Goal: Task Accomplishment & Management: Use online tool/utility

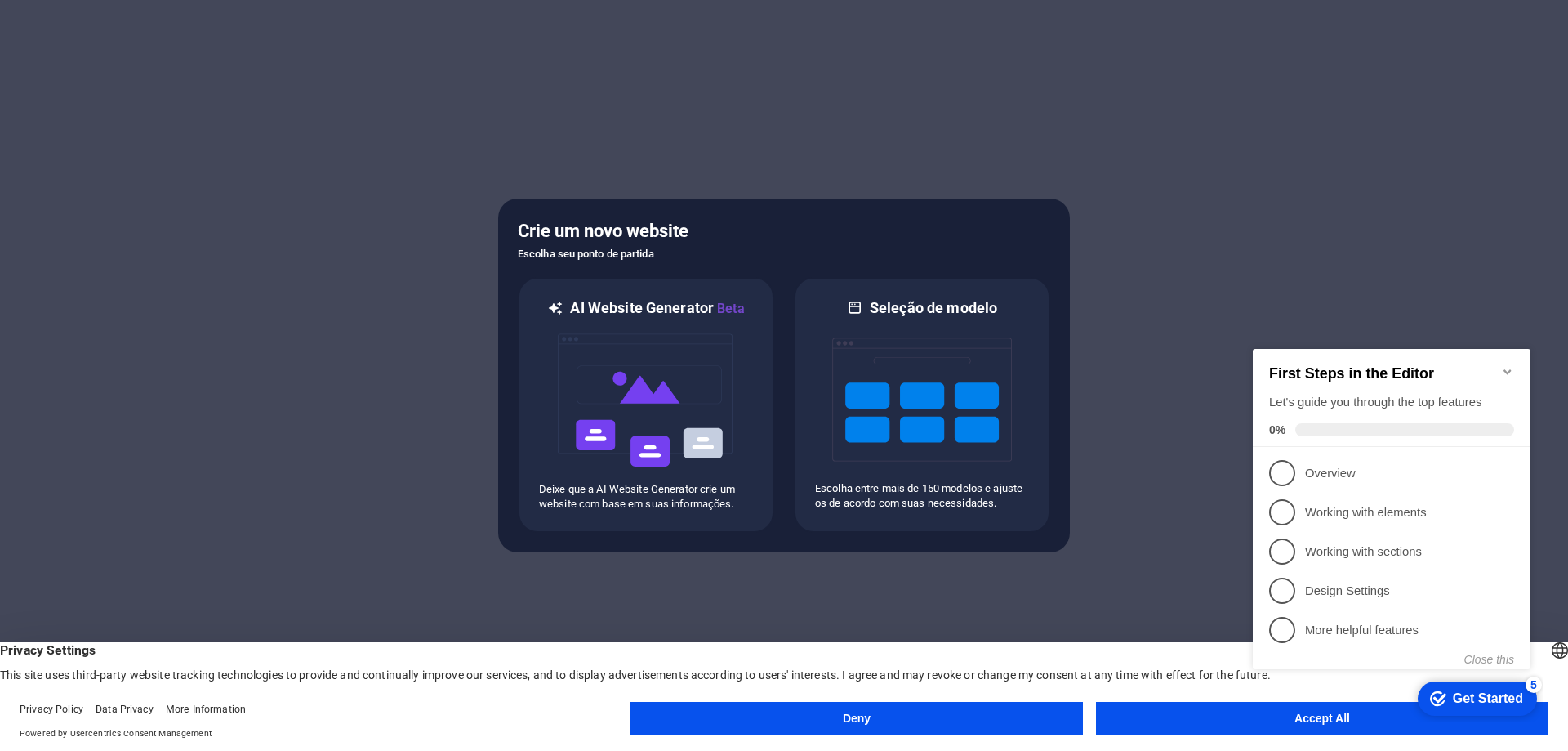
click div "checkmark Get Started 5 First Steps in the Editor Let's guide you through the t…"
click at [934, 481] on p "Escolha entre mais de 150 modelos e ajuste-os de acordo com suas necessidades." at bounding box center [922, 495] width 214 height 29
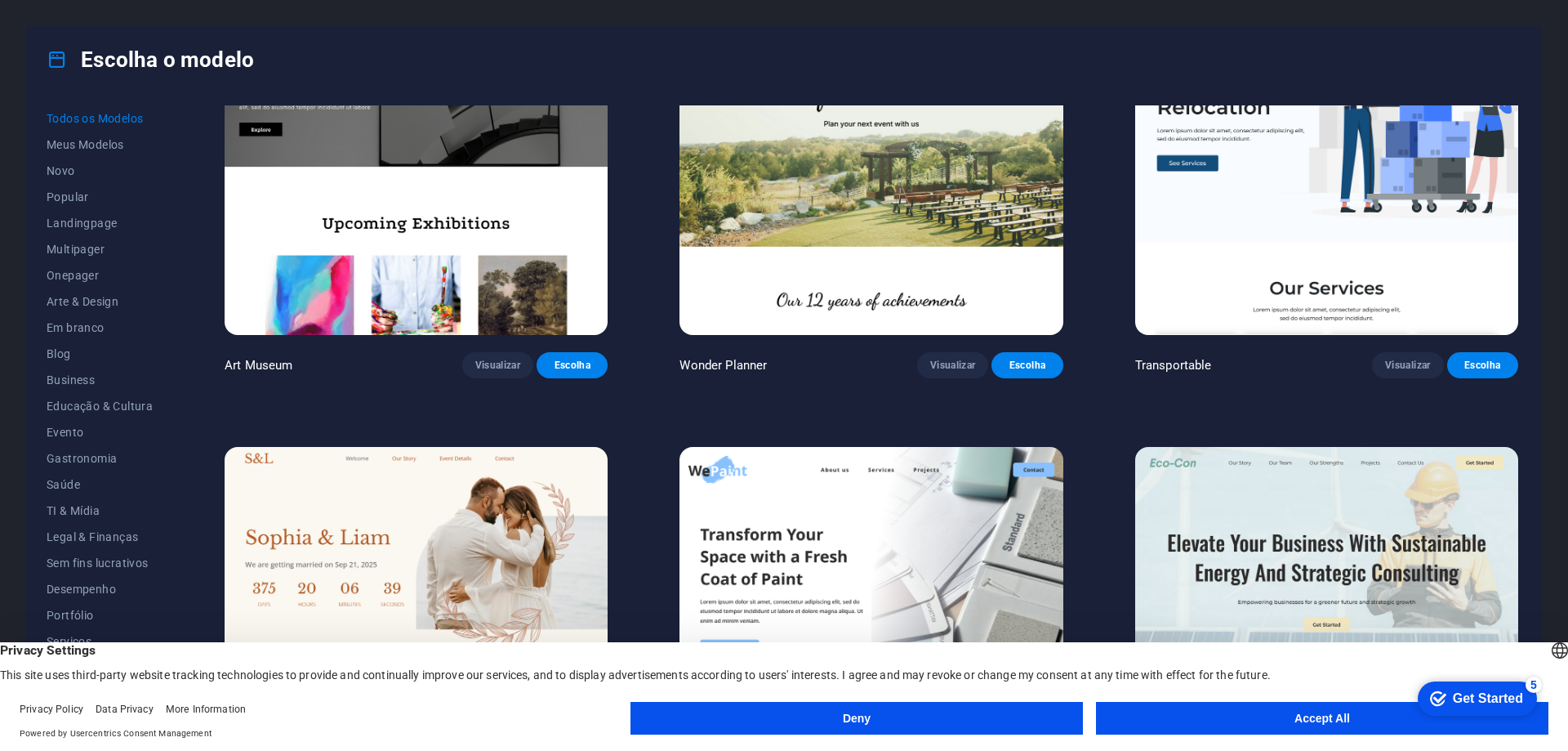
scroll to position [654, 0]
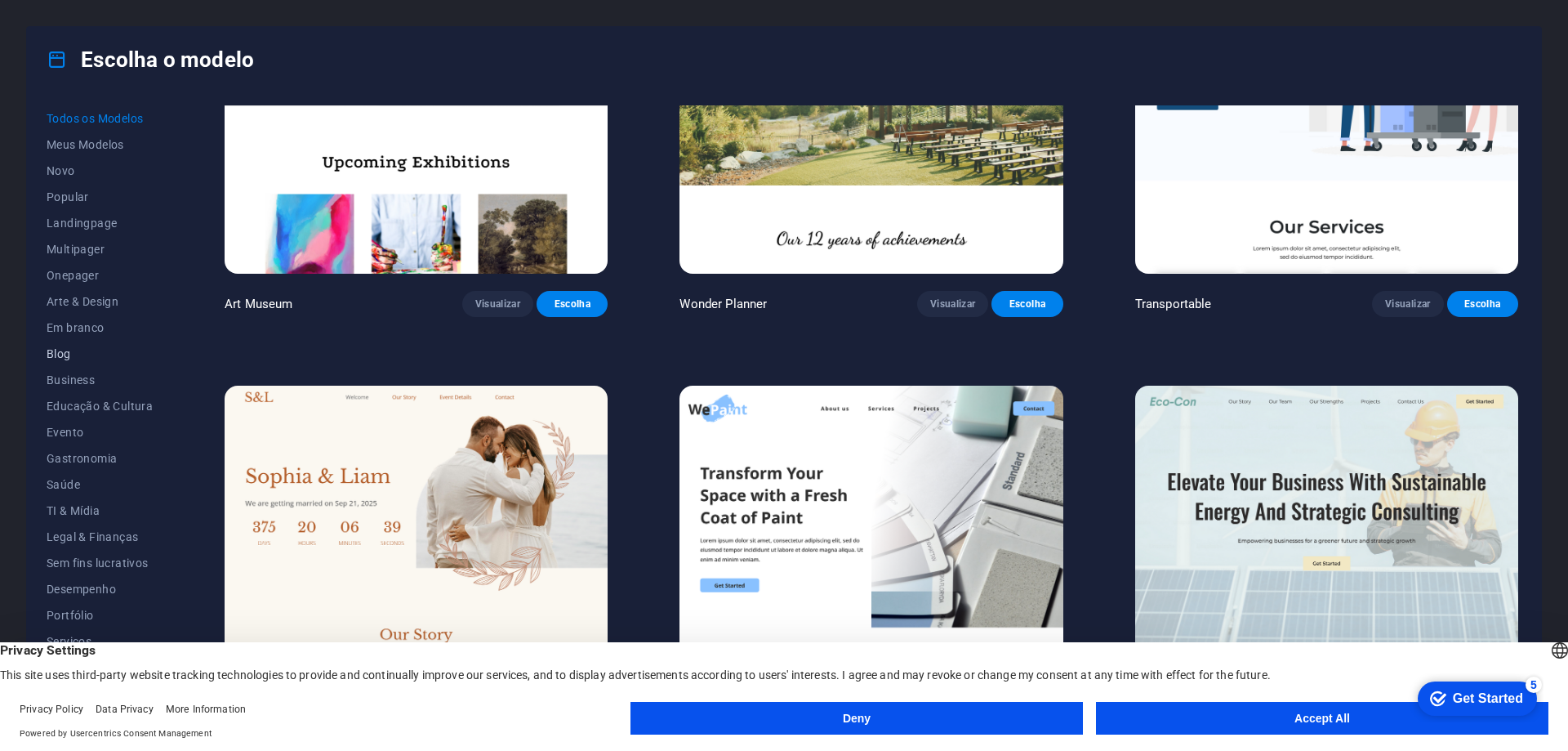
click at [53, 353] on span "Blog" at bounding box center [99, 353] width 106 height 13
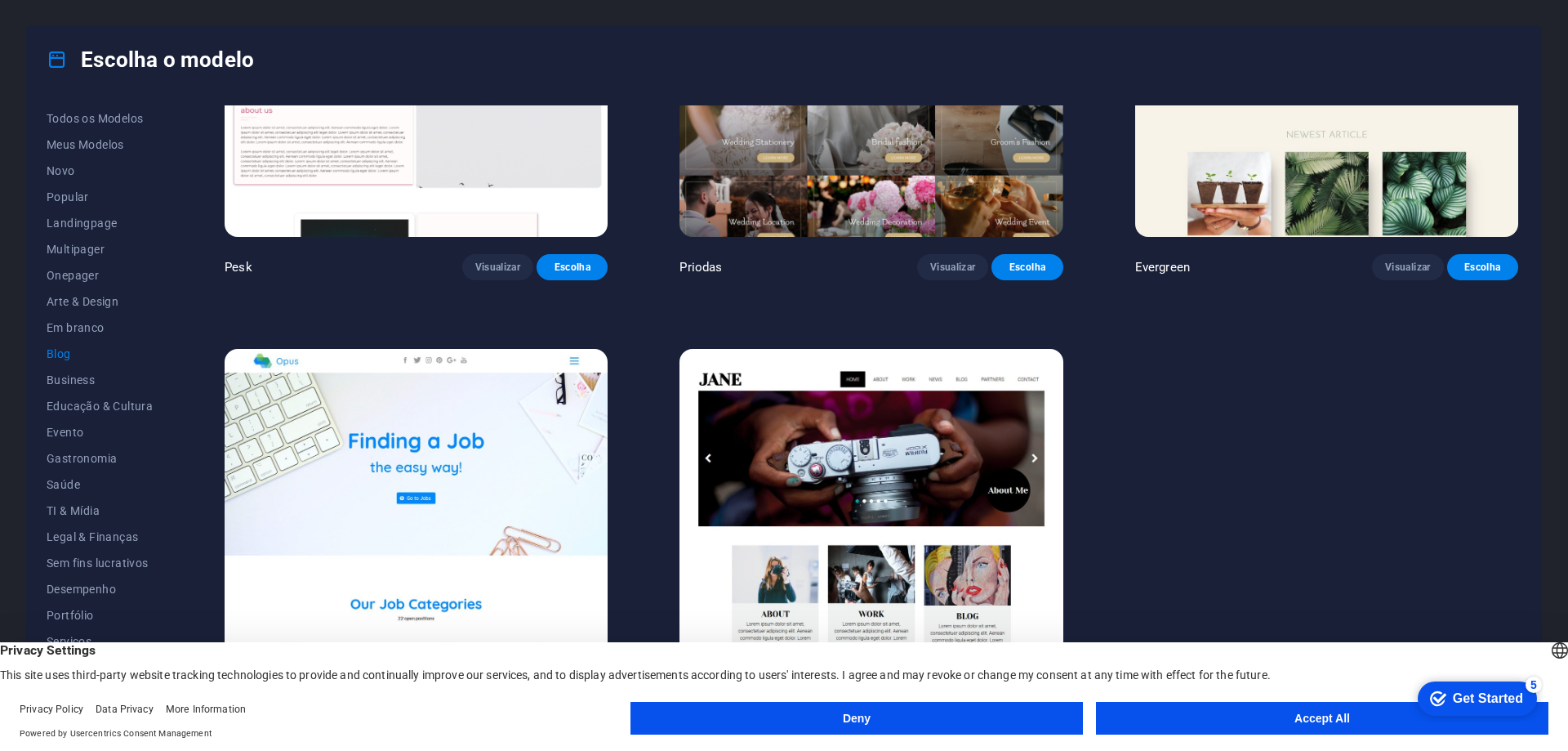
scroll to position [3043, 0]
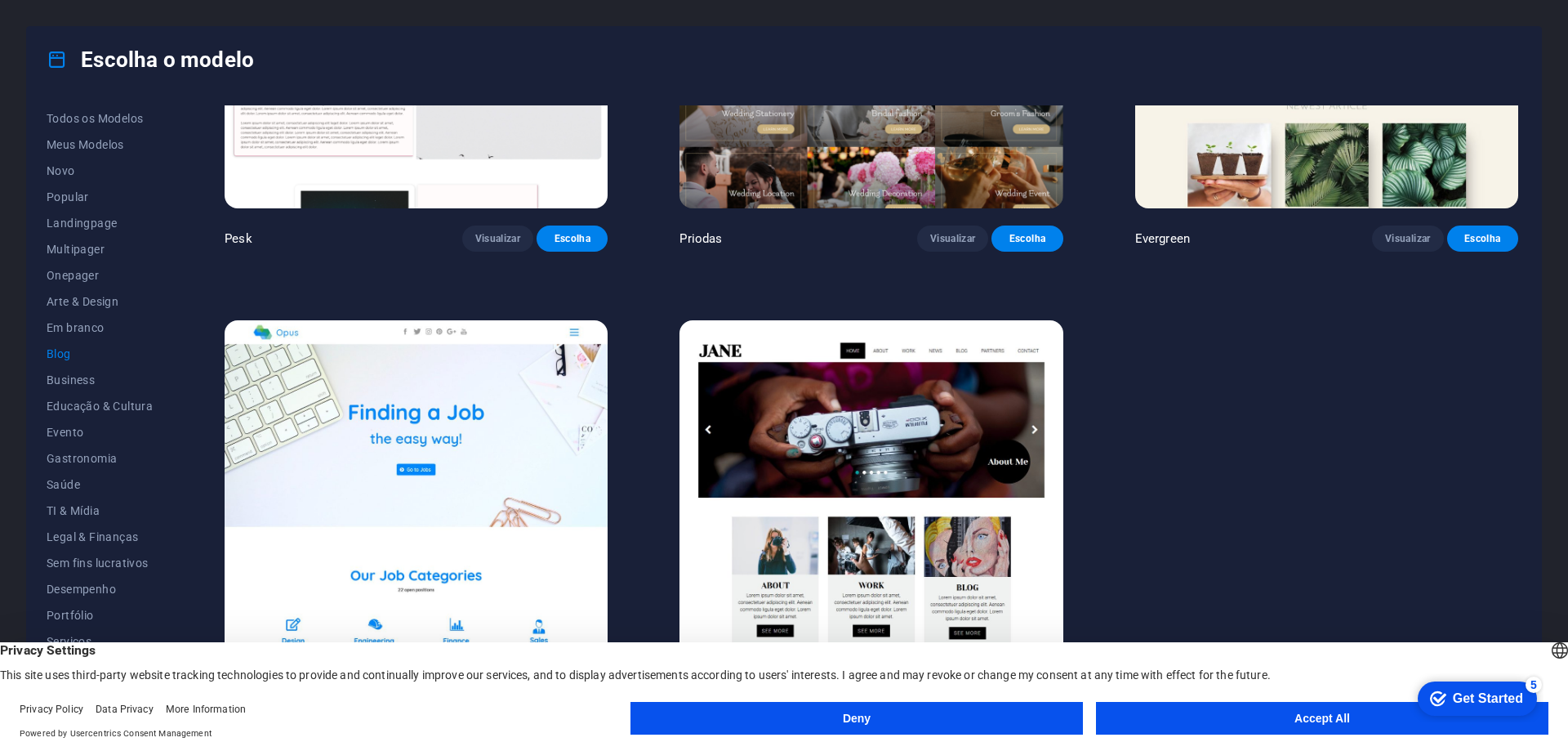
click at [1252, 706] on button "Accept All" at bounding box center [1322, 718] width 452 height 33
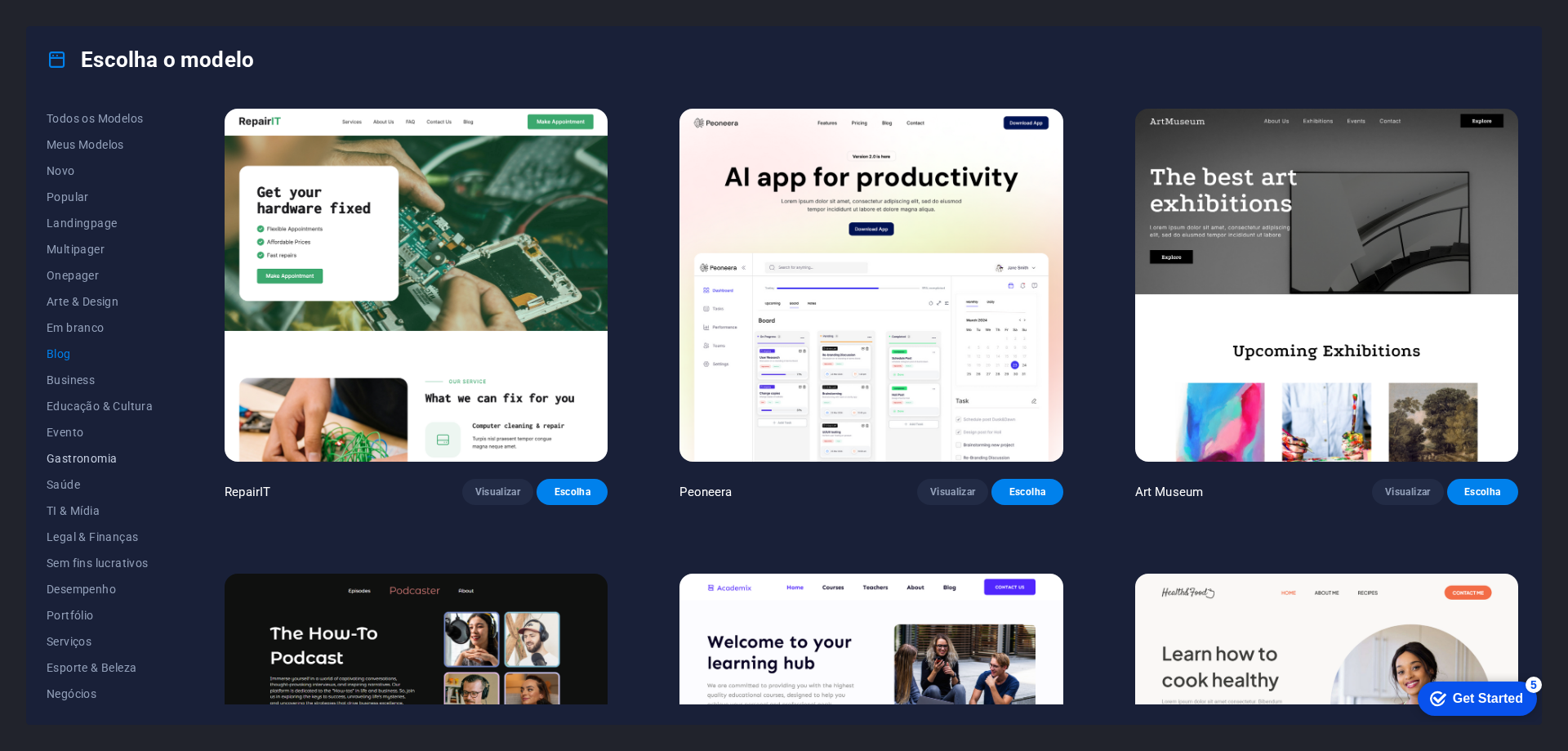
scroll to position [54, 0]
click at [106, 553] on button "Portfólio" at bounding box center [99, 559] width 106 height 26
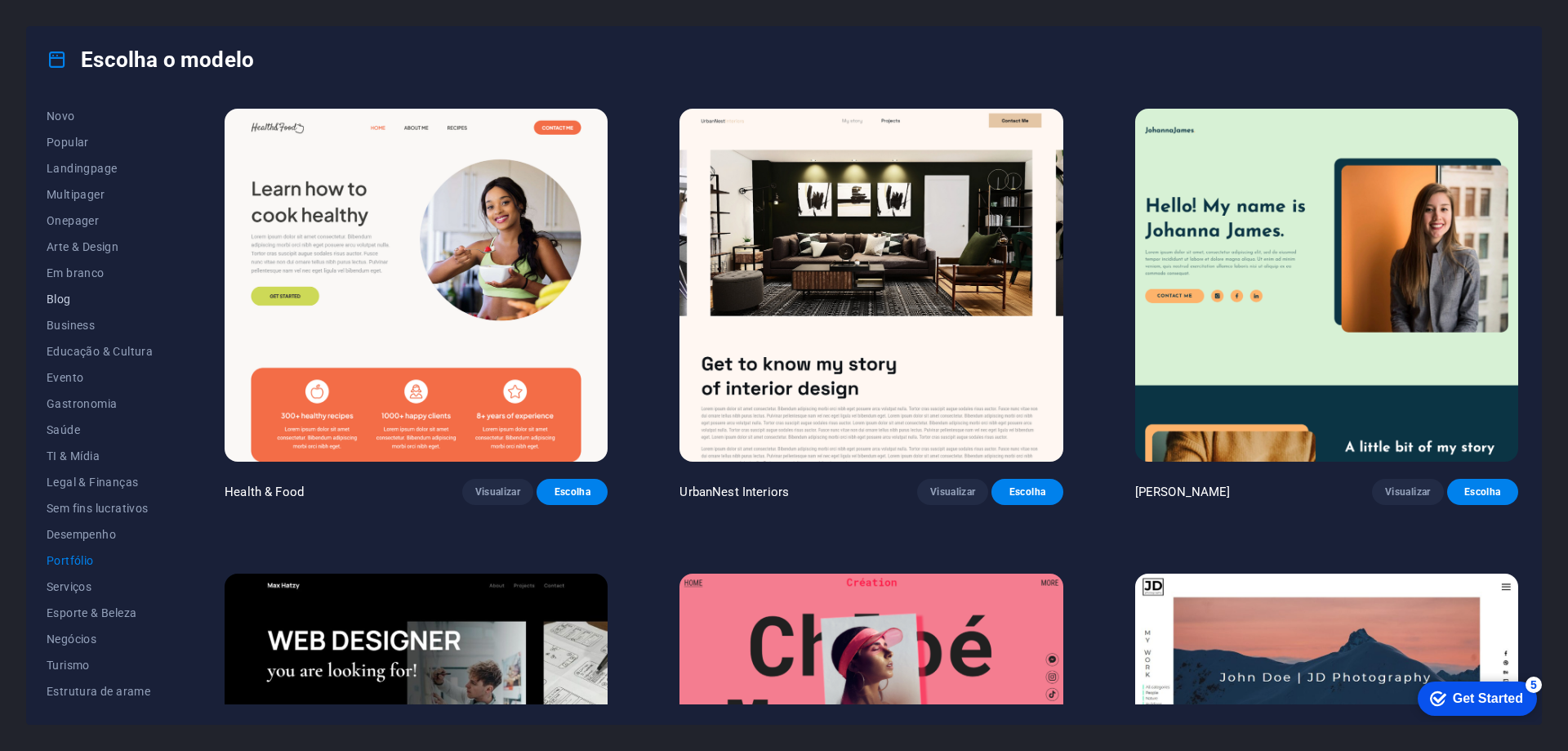
click at [86, 302] on span "Blog" at bounding box center [99, 299] width 106 height 13
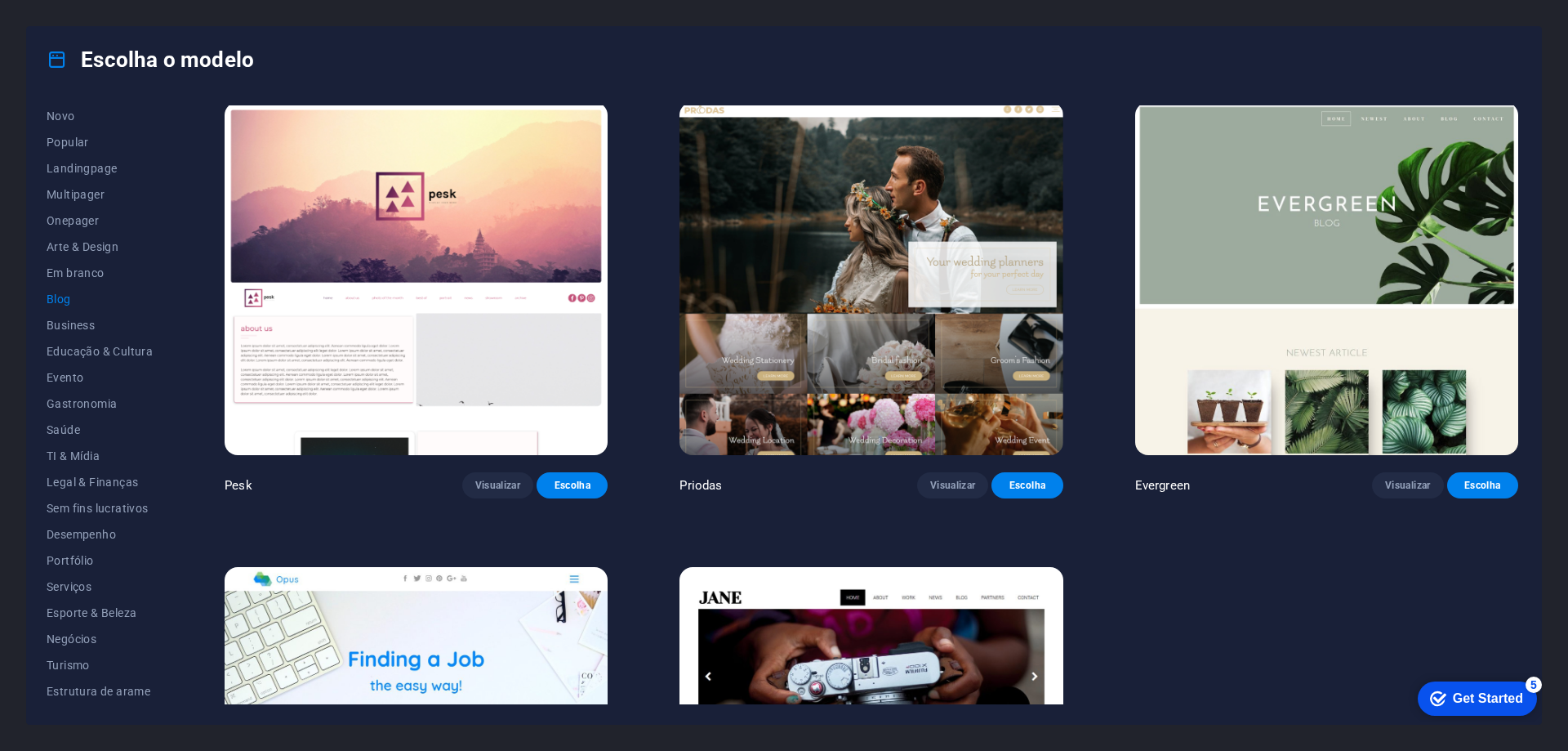
scroll to position [2798, 0]
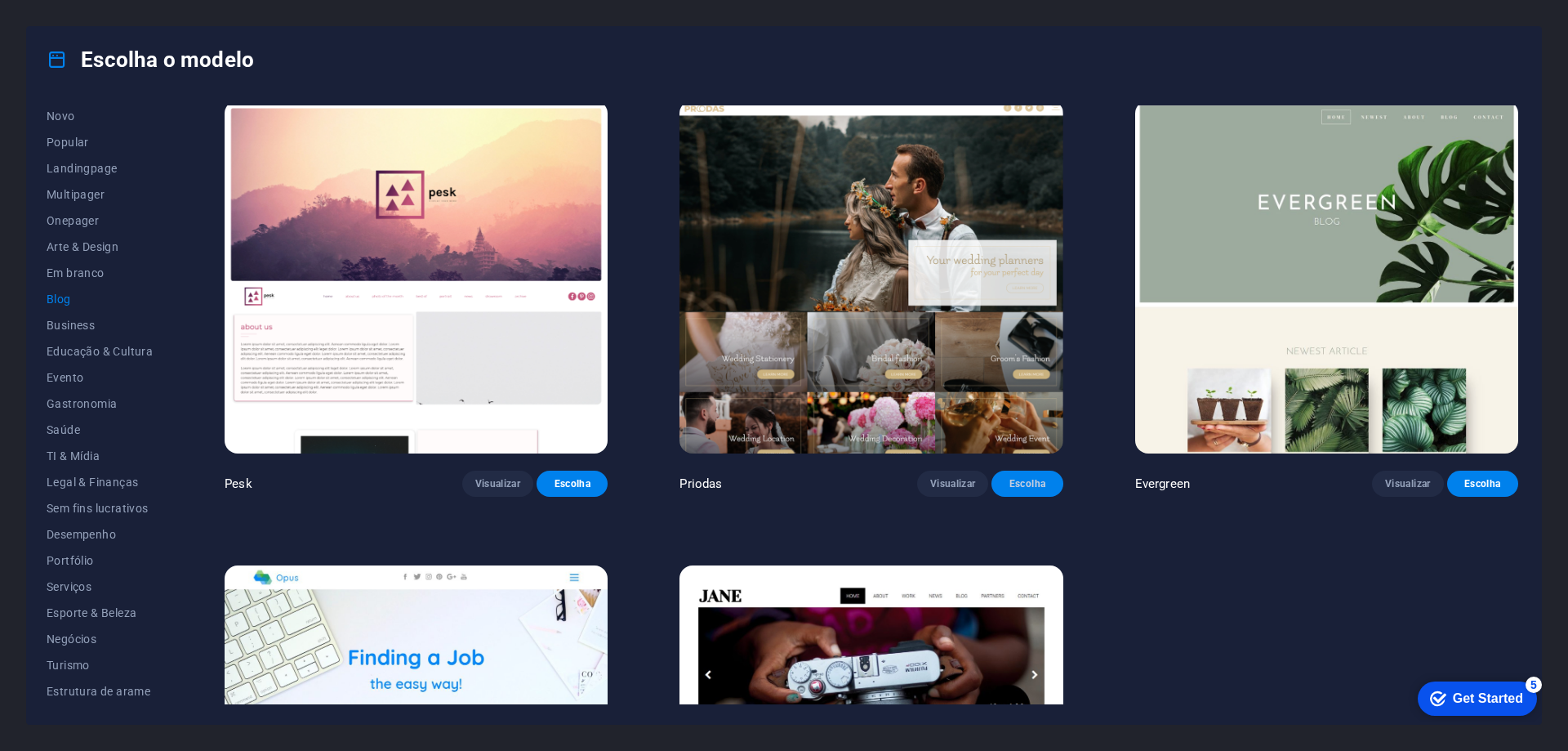
click at [1018, 471] on button "Escolha" at bounding box center [1026, 483] width 71 height 26
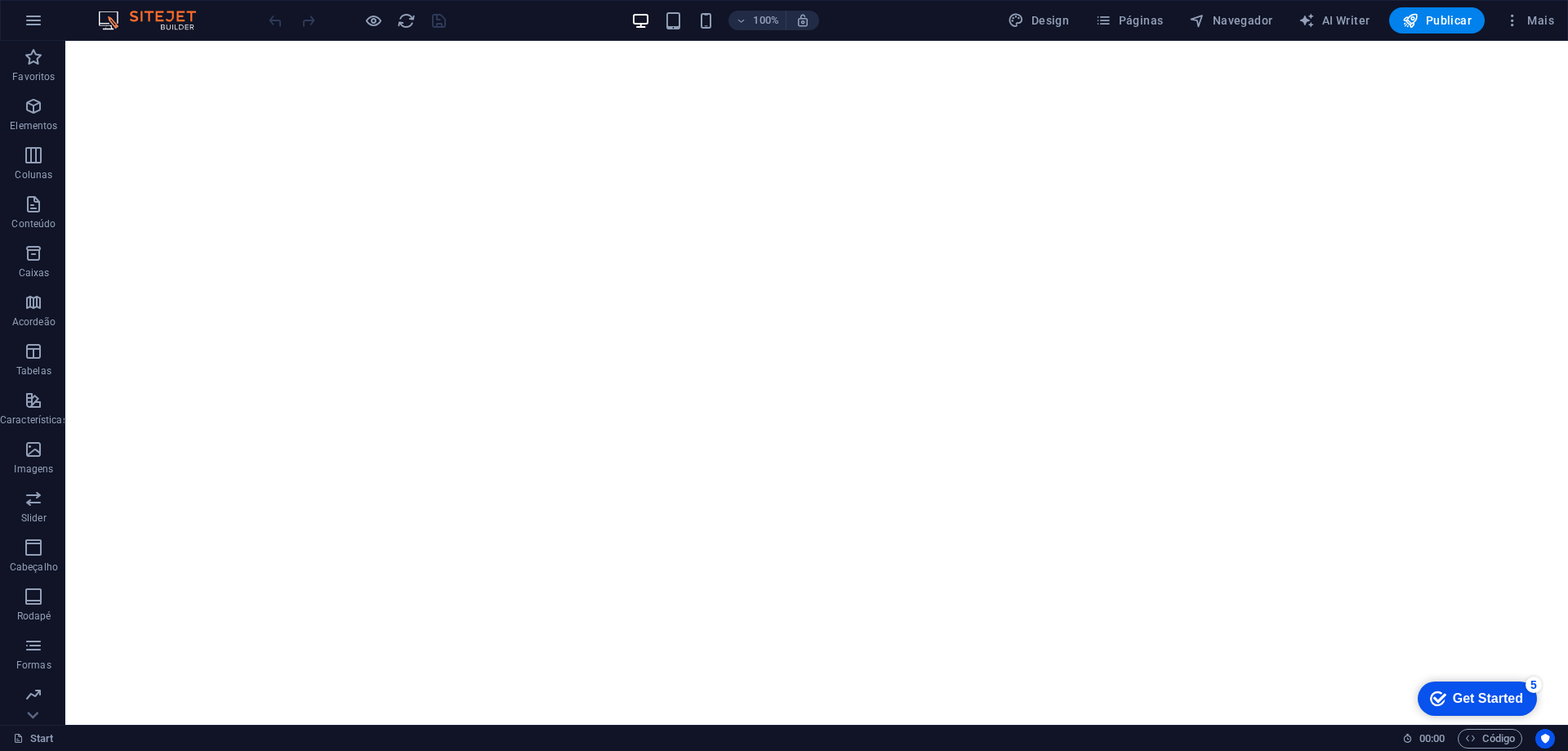
click at [1476, 695] on div "Get Started" at bounding box center [1488, 697] width 70 height 15
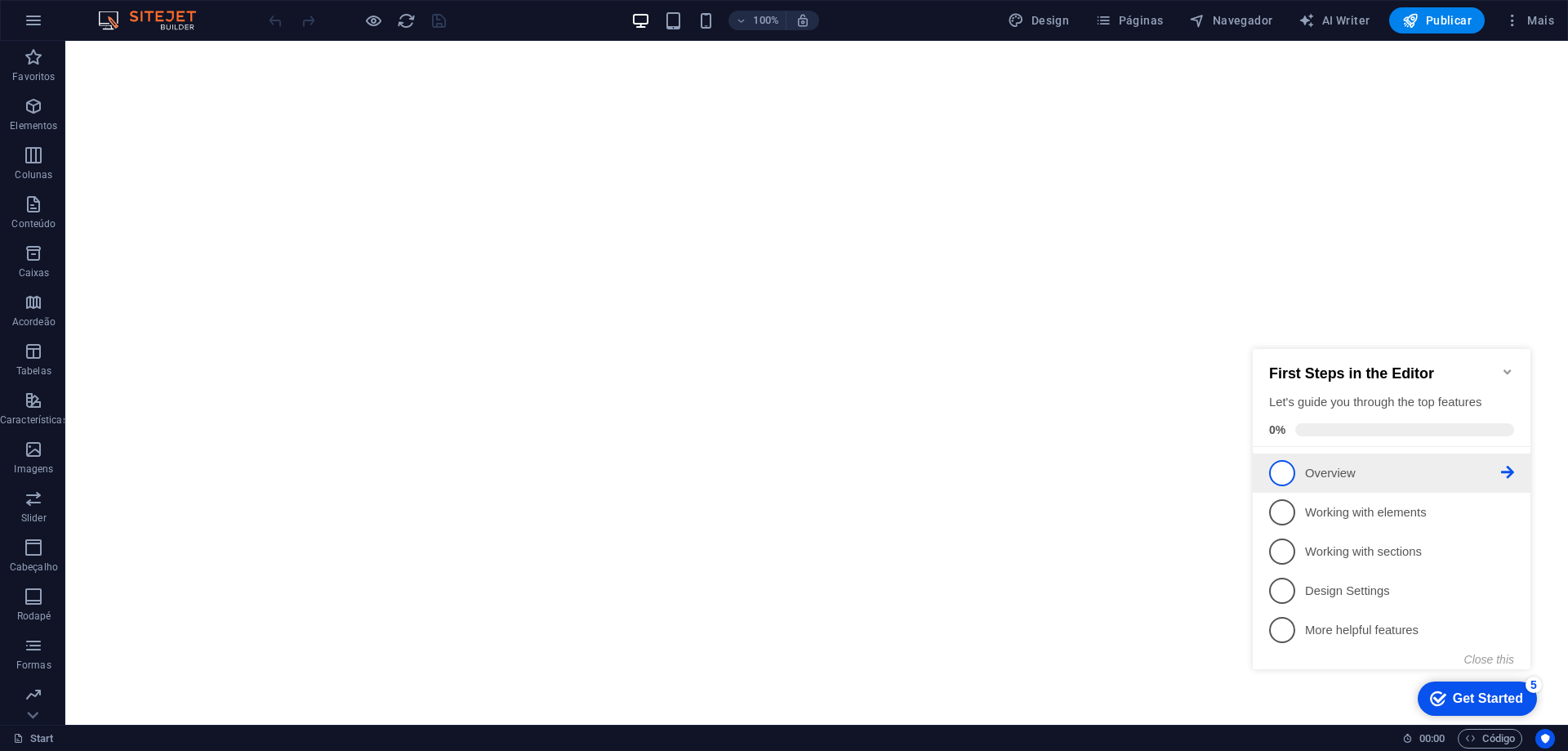
click at [1329, 466] on p "Overview - incomplete" at bounding box center [1403, 474] width 196 height 18
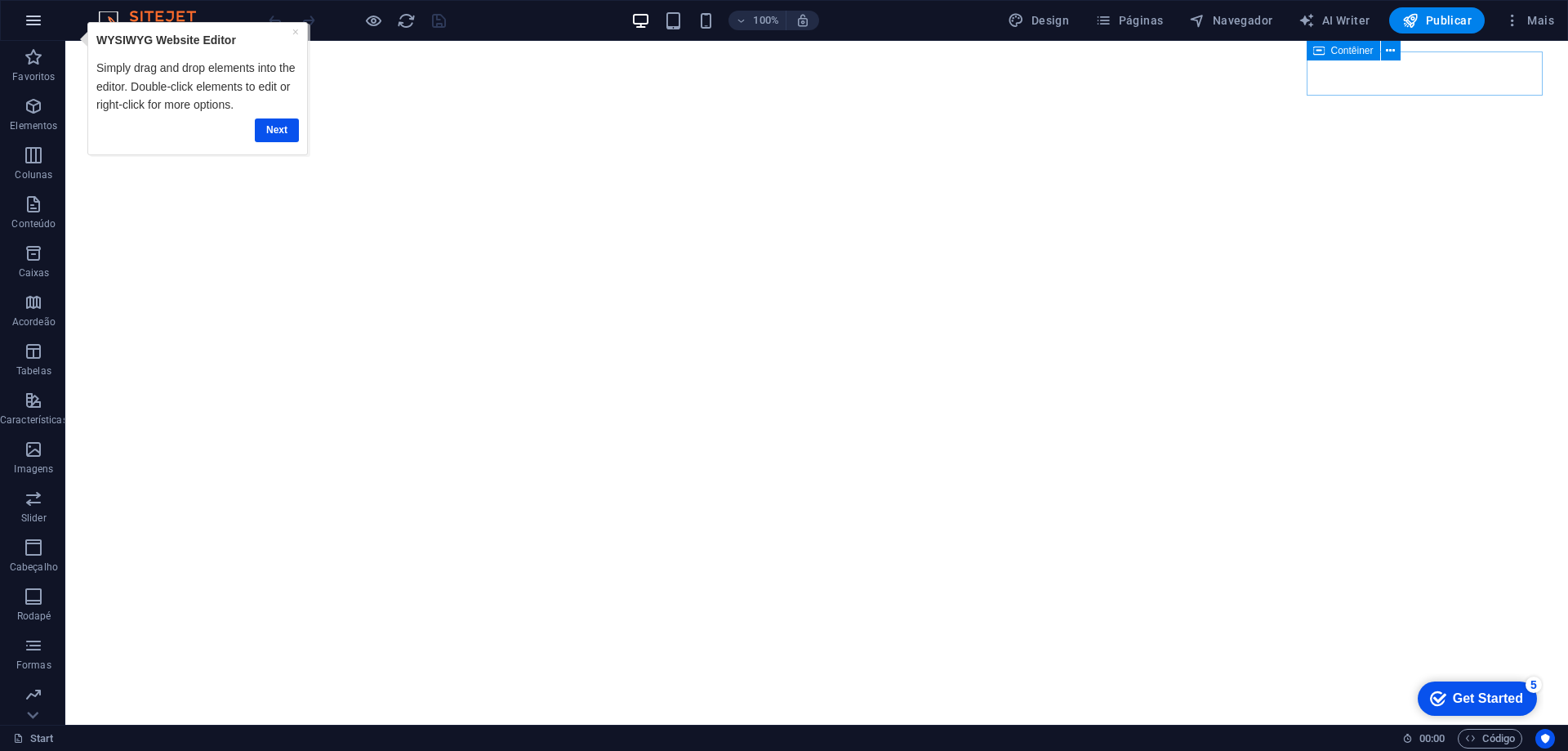
click at [24, 15] on icon "button" at bounding box center [33, 20] width 19 height 19
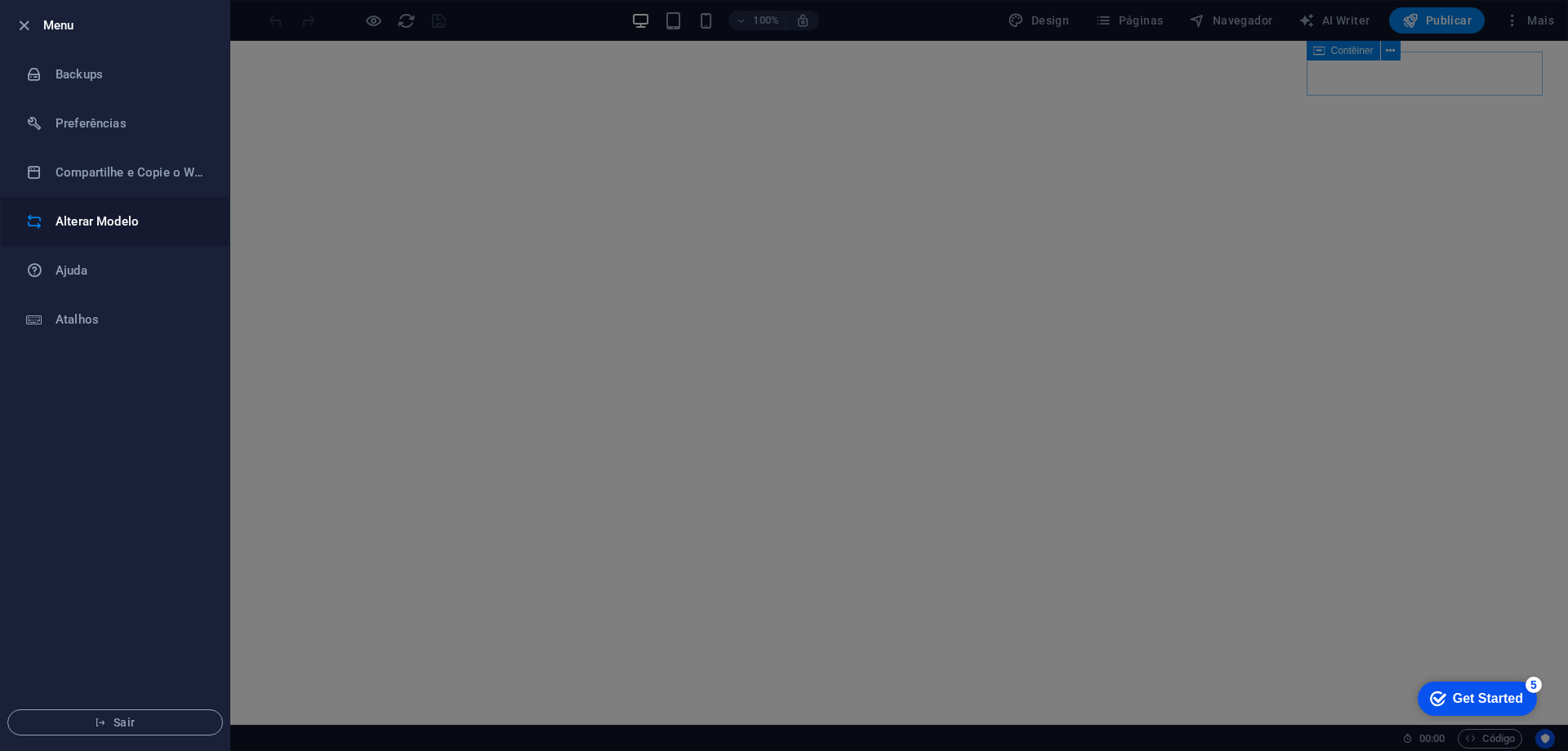
click at [102, 218] on h6 "Alterar Modelo" at bounding box center [130, 221] width 151 height 19
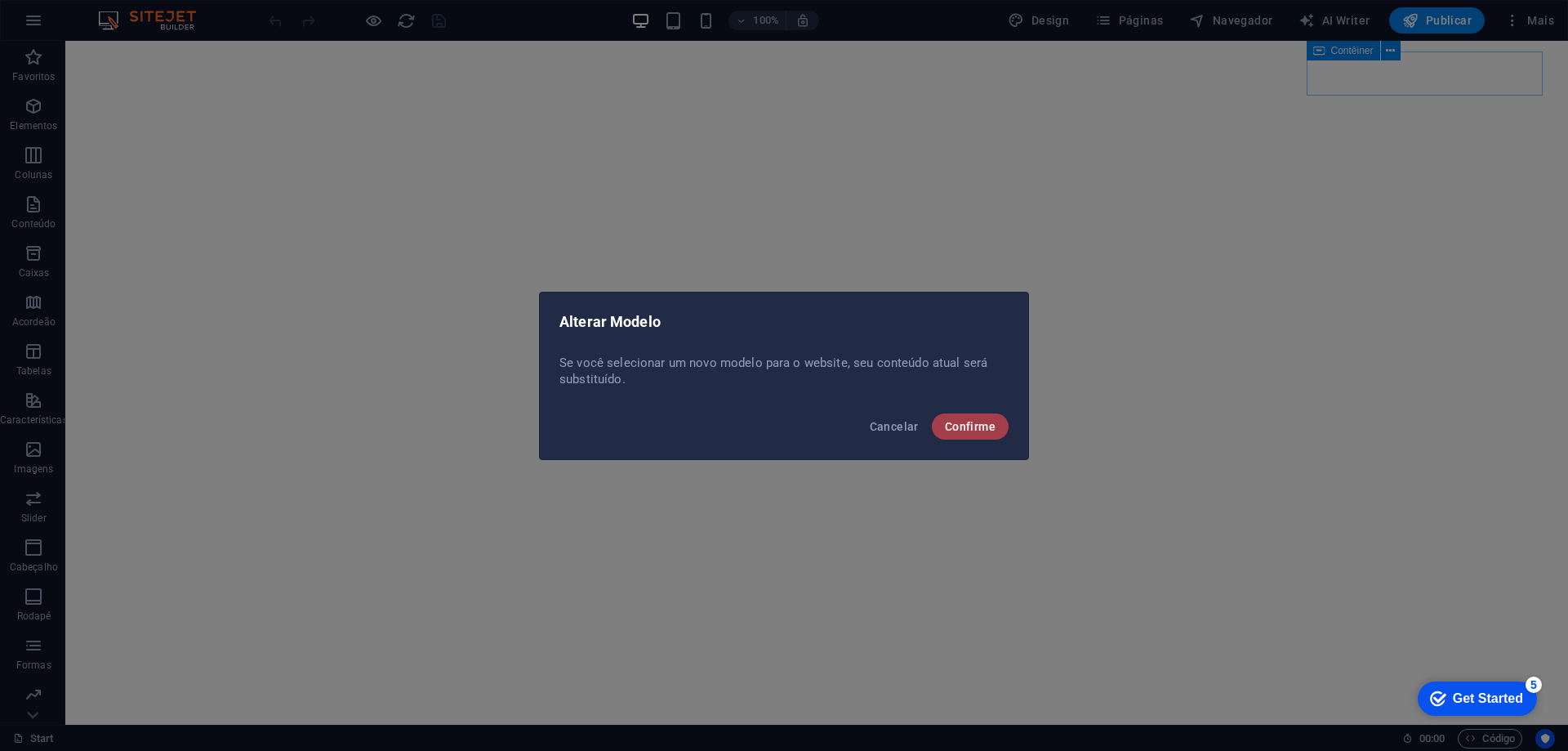
click at [970, 430] on span "Confirme" at bounding box center [970, 426] width 51 height 13
